Goal: Transaction & Acquisition: Purchase product/service

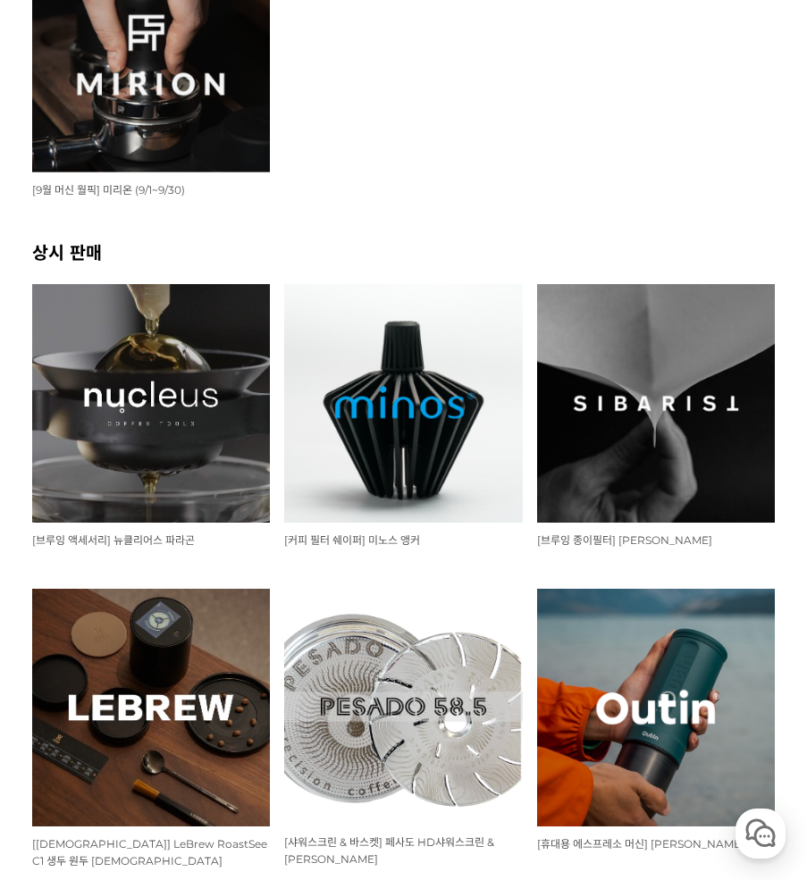
scroll to position [626, 0]
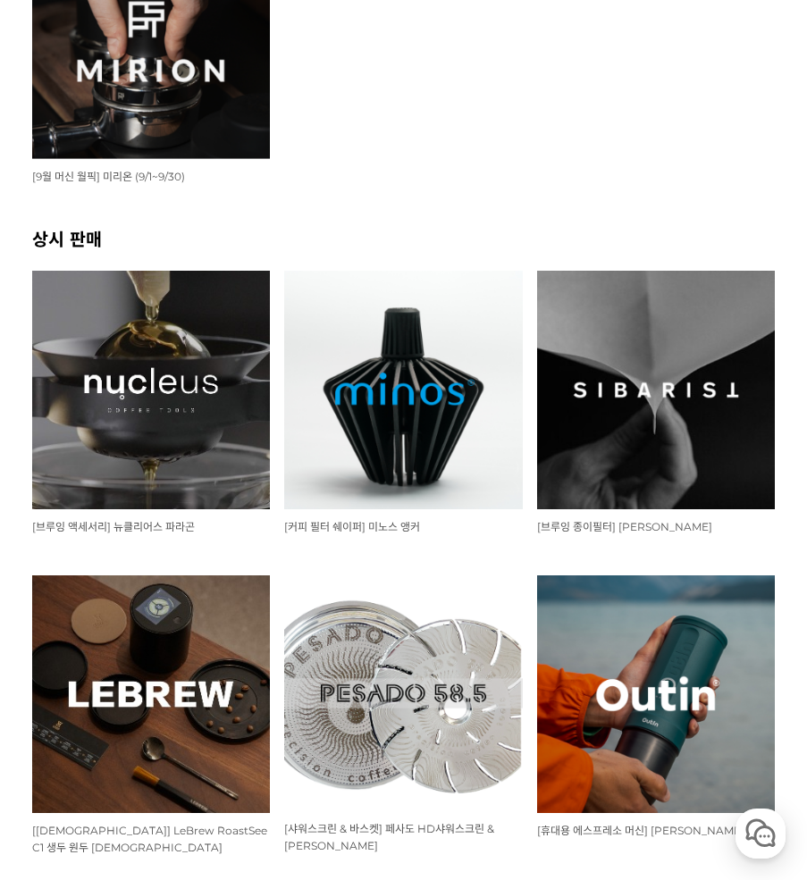
click at [183, 410] on img at bounding box center [151, 390] width 238 height 238
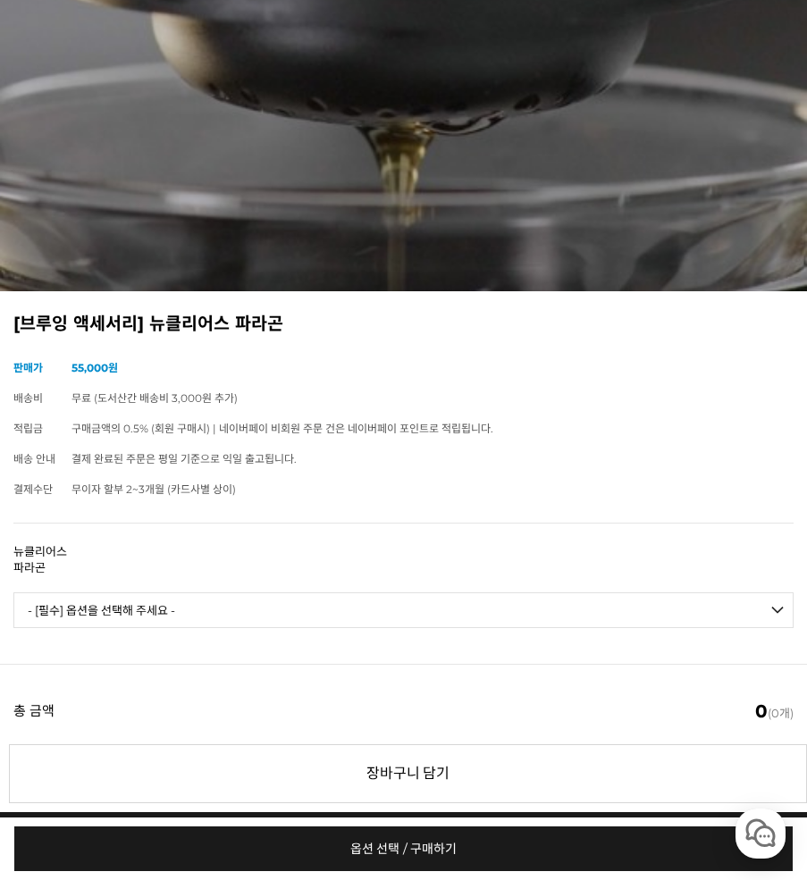
scroll to position [626, 0]
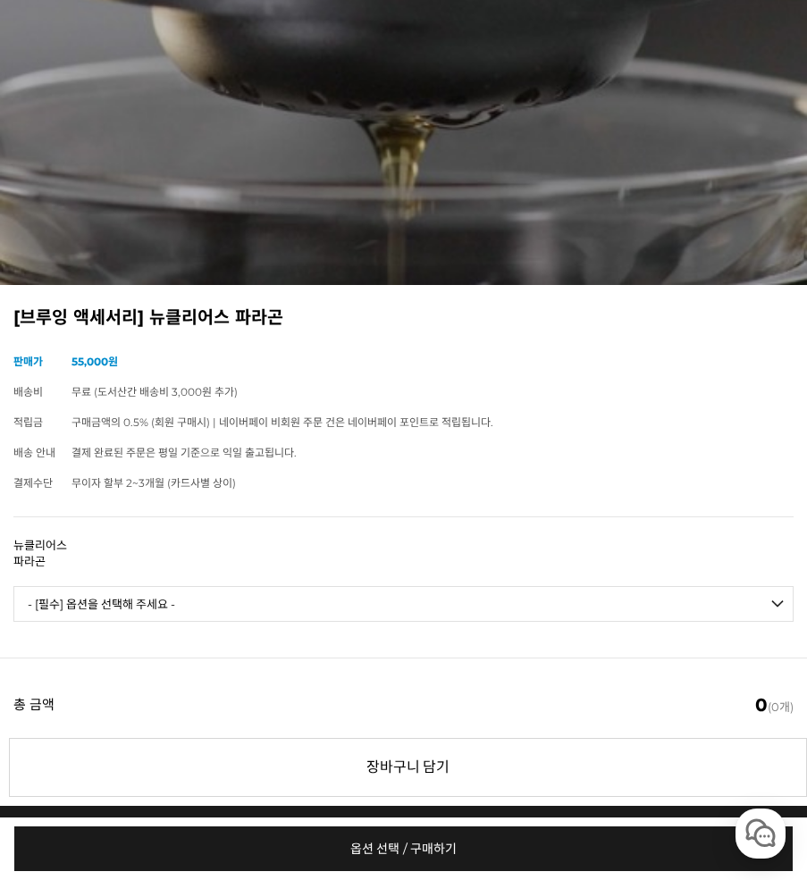
click at [214, 621] on select "- [필수] 옵션을 선택해 주세요 - ------------------- 브루어 세트 V.2 브루어 칠링락 에스프레소 세트 에스프레소 칠링락" at bounding box center [403, 604] width 780 height 36
click at [13, 600] on select "- [필수] 옵션을 선택해 주세요 - ------------------- 브루어 세트 V.2 브루어 칠링락 에스프레소 세트 에스프레소 칠링락" at bounding box center [403, 604] width 780 height 36
select select "*"
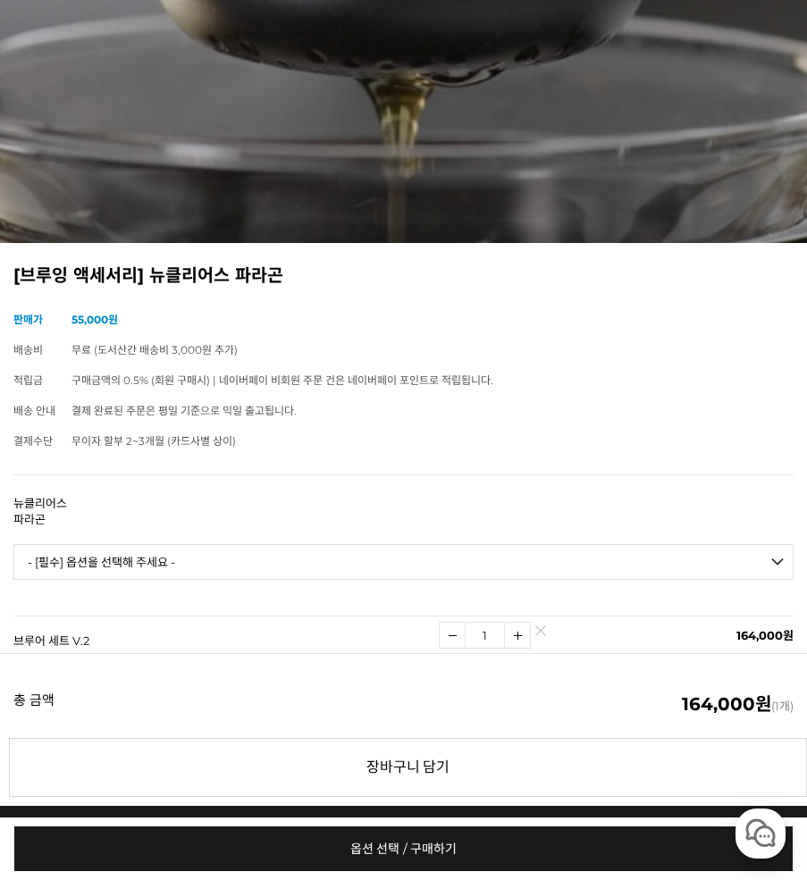
scroll to position [804, 0]
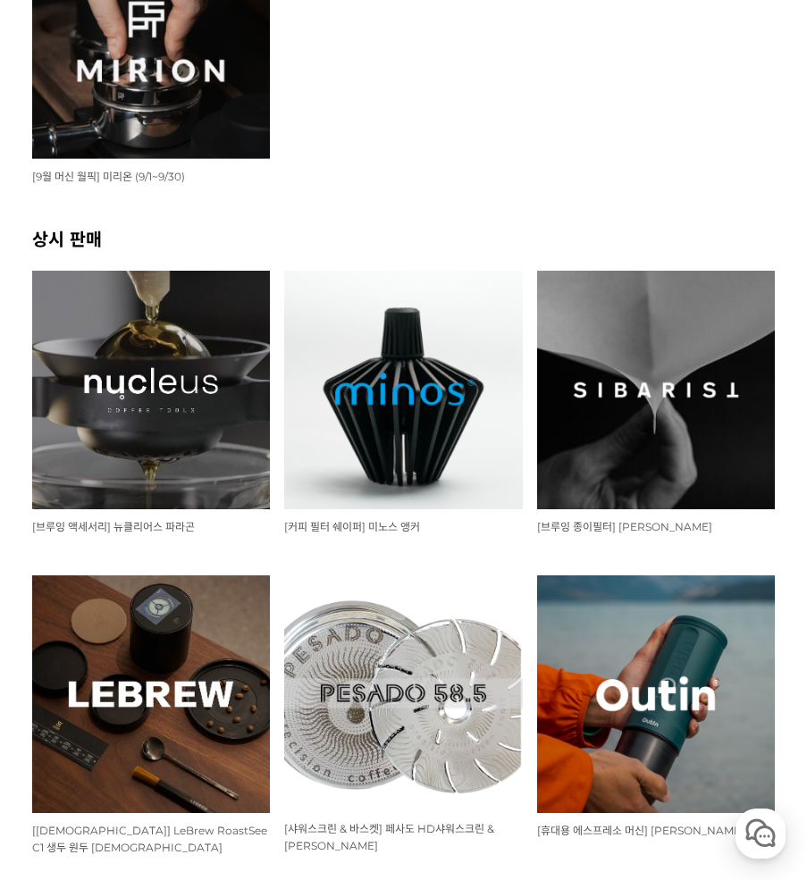
click at [465, 647] on img at bounding box center [403, 694] width 238 height 236
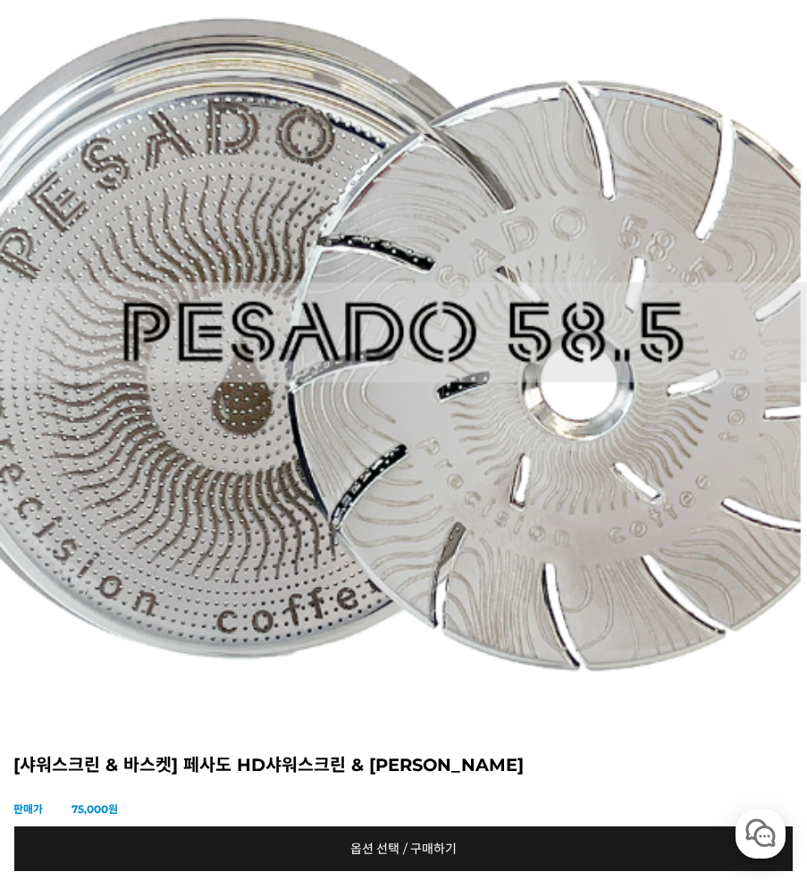
scroll to position [536, 0]
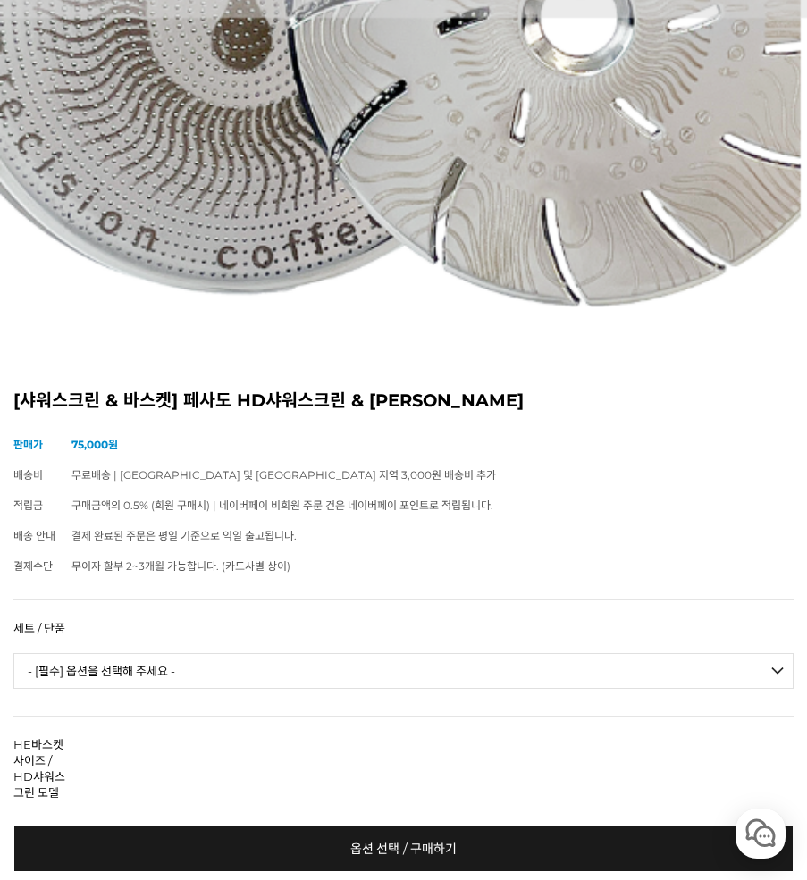
click at [208, 689] on select "- [필수] 옵션을 선택해 주세요 - ------------------- 세트 단품" at bounding box center [403, 671] width 780 height 36
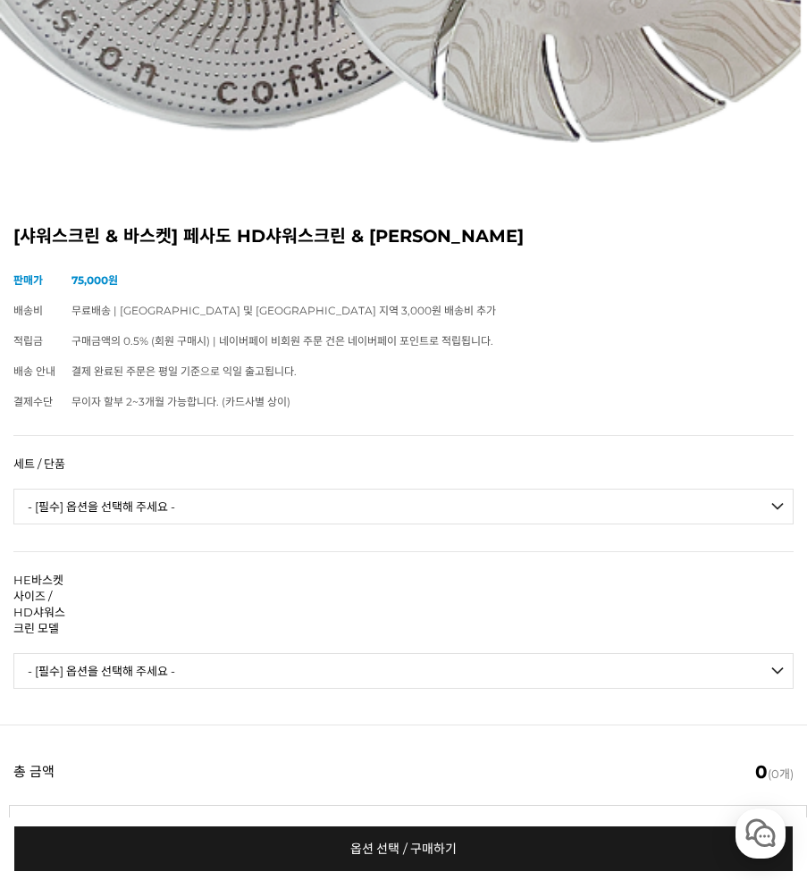
scroll to position [715, 0]
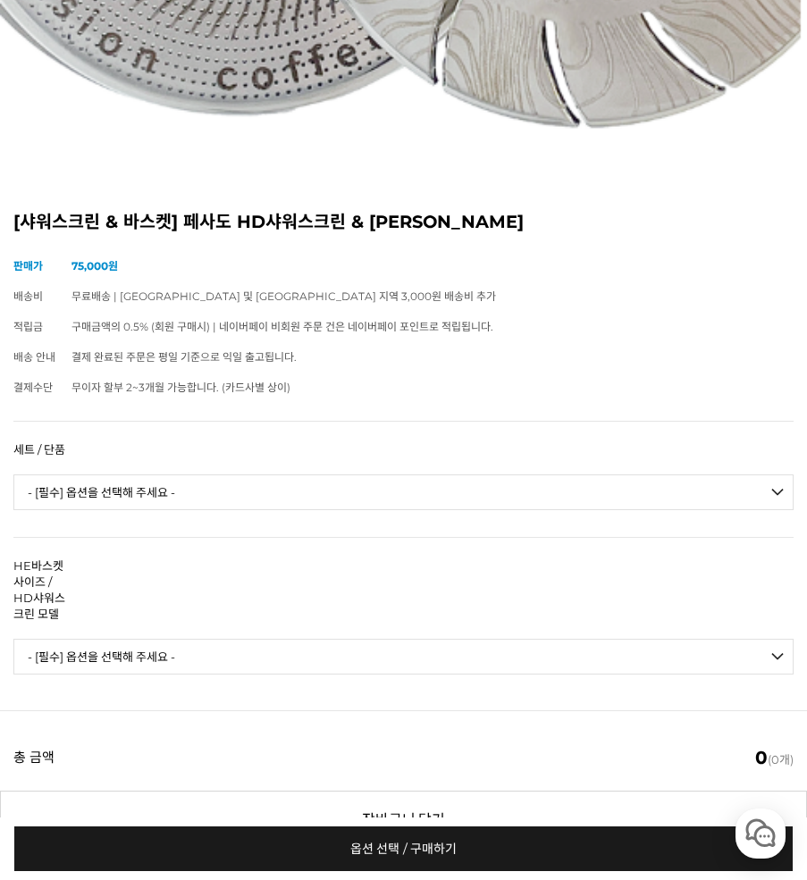
click at [197, 510] on select "- [필수] 옵션을 선택해 주세요 - ------------------- 세트 단품" at bounding box center [403, 493] width 780 height 36
select select "세트"
click at [13, 487] on select "- [필수] 옵션을 선택해 주세요 - ------------------- 세트 단품" at bounding box center [403, 493] width 780 height 36
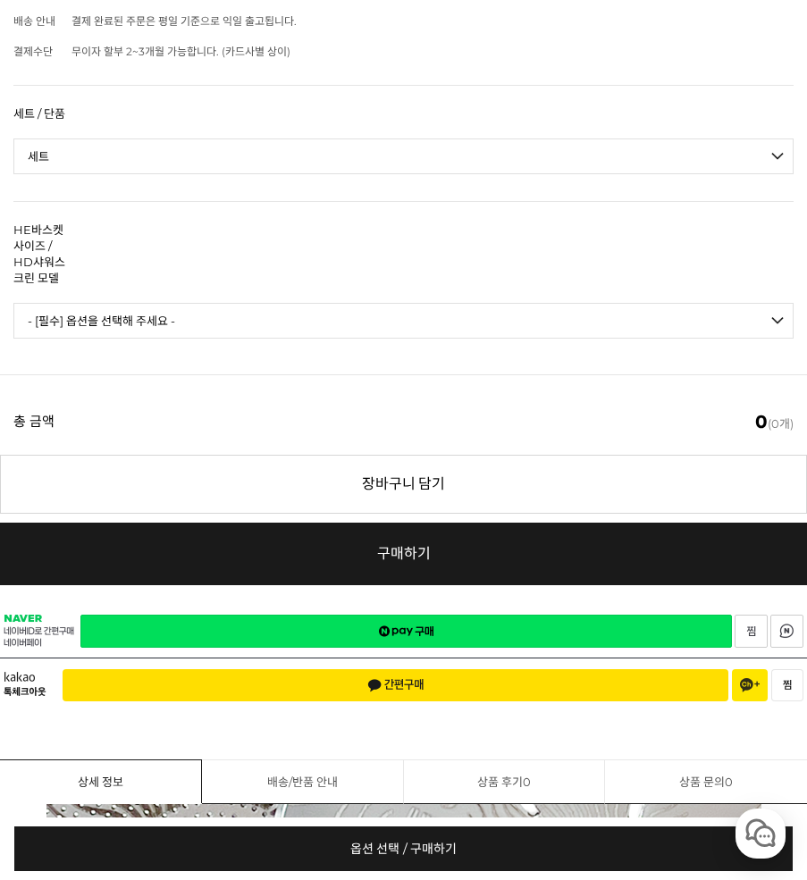
scroll to position [1072, 0]
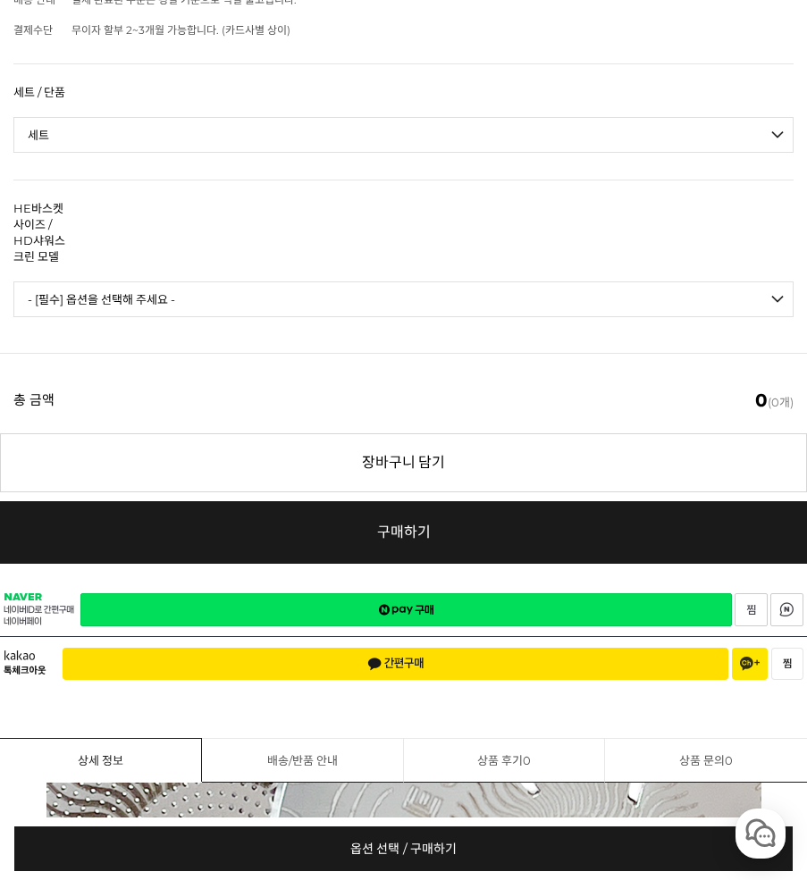
click at [237, 294] on select "- [필수] 옵션을 선택해 주세요 - ------------------- HE바스켓 S / HD샤워스크린 E61 HE바스켓 S / HD샤워스크…" at bounding box center [403, 300] width 780 height 36
click at [243, 300] on select "- [필수] 옵션을 선택해 주세요 - ------------------- HE바스켓 S / HD샤워스크린 E61 HE바스켓 S / HD샤워스크…" at bounding box center [403, 300] width 780 height 36
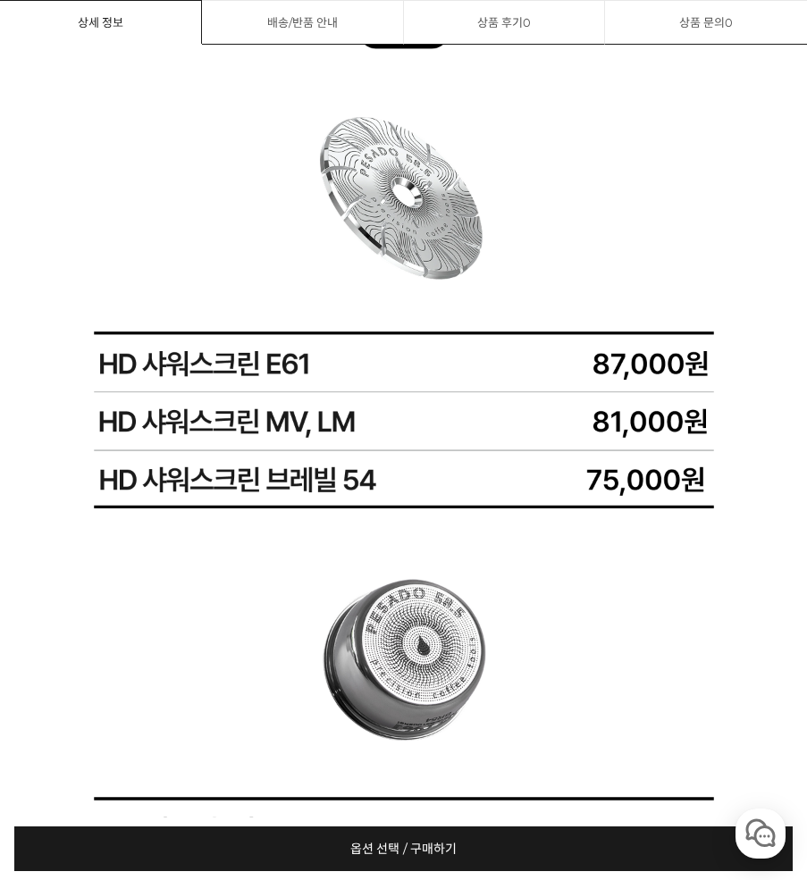
scroll to position [3688, 0]
